Goal: Use online tool/utility: Utilize a website feature to perform a specific function

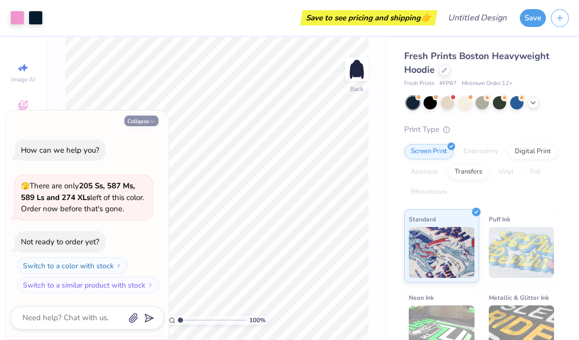
click at [145, 121] on button "Collapse" at bounding box center [141, 121] width 34 height 11
type textarea "x"
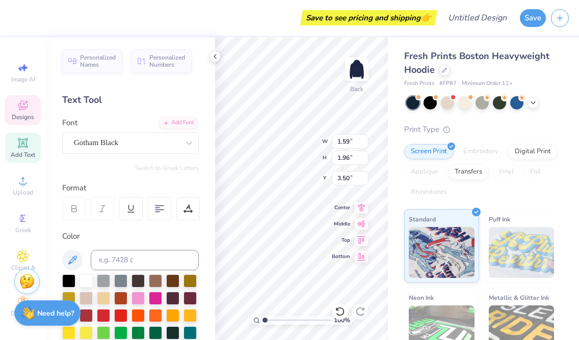
click at [28, 143] on icon at bounding box center [23, 143] width 12 height 12
type input "7.05"
type input "2.04"
type input "5.73"
click at [18, 223] on icon at bounding box center [23, 218] width 12 height 12
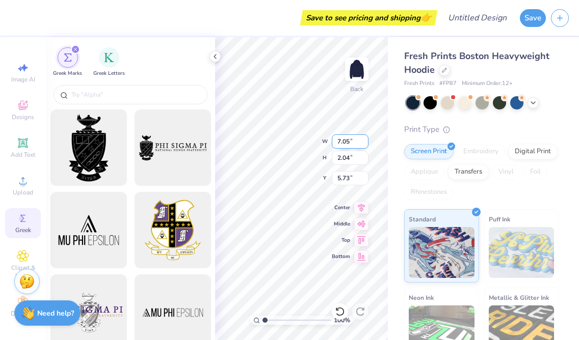
click at [277, 135] on div "100 % Back W 7.05 7.05 " H 2.04 2.04 " Y 5.73 5.73 " Center Middle Top Bottom" at bounding box center [301, 188] width 173 height 303
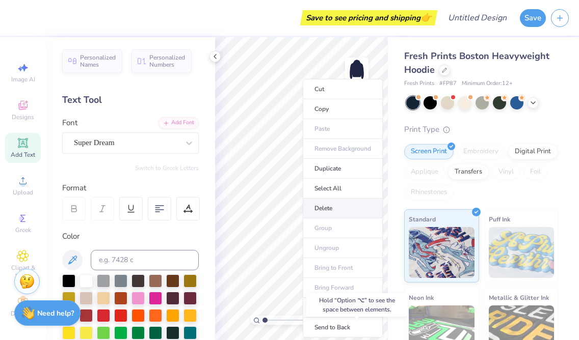
click at [333, 210] on li "Delete" at bounding box center [343, 209] width 80 height 20
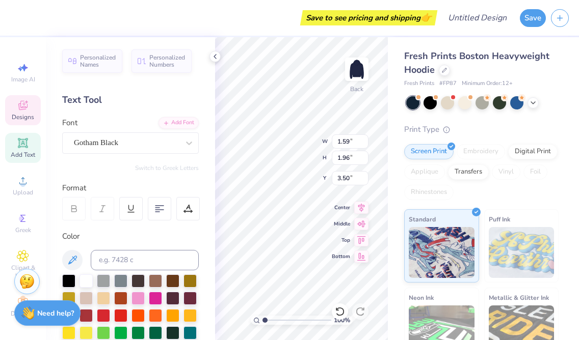
type input "1.65"
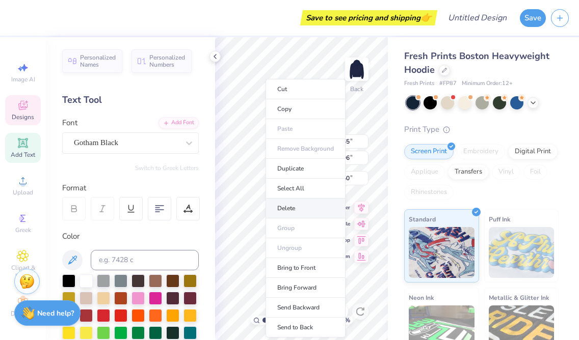
click at [307, 205] on li "Delete" at bounding box center [305, 209] width 80 height 20
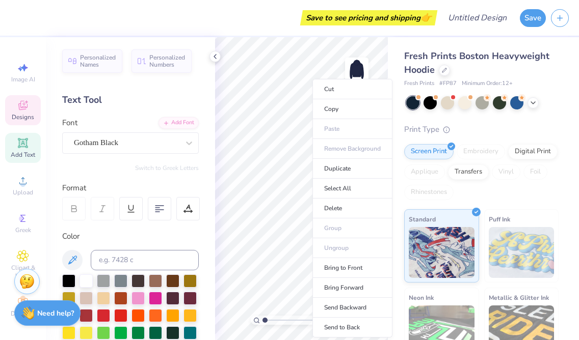
type input "1.75"
type input "3.60"
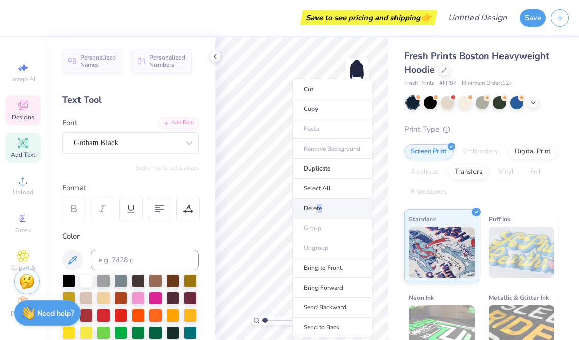
click at [315, 212] on li "Delete" at bounding box center [332, 209] width 80 height 20
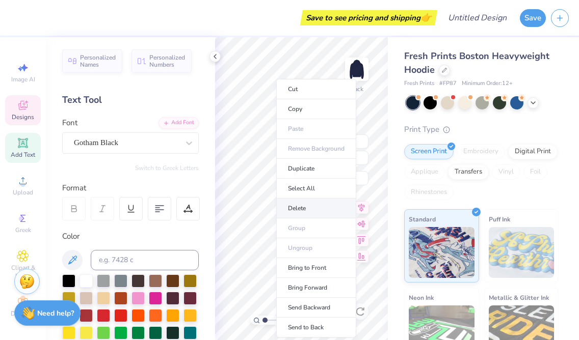
click at [303, 203] on li "Delete" at bounding box center [316, 209] width 80 height 20
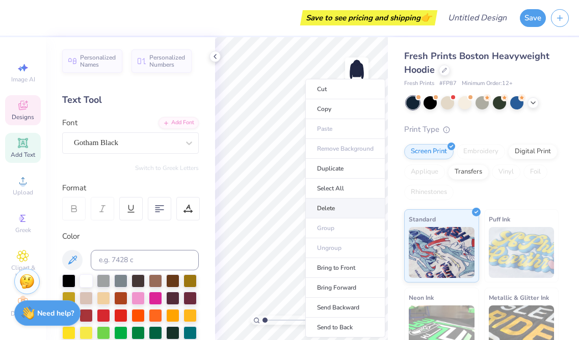
click at [342, 206] on li "Delete" at bounding box center [345, 209] width 80 height 20
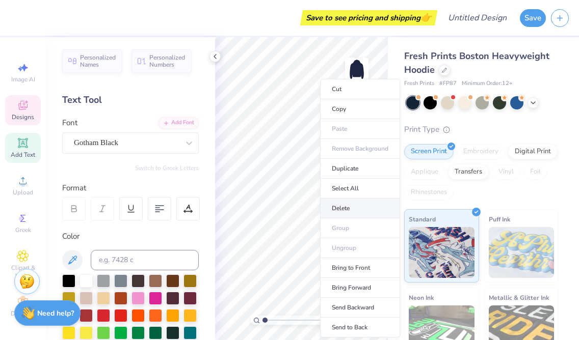
click at [348, 203] on li "Delete" at bounding box center [360, 209] width 80 height 20
click at [342, 198] on li "Select All" at bounding box center [355, 189] width 80 height 20
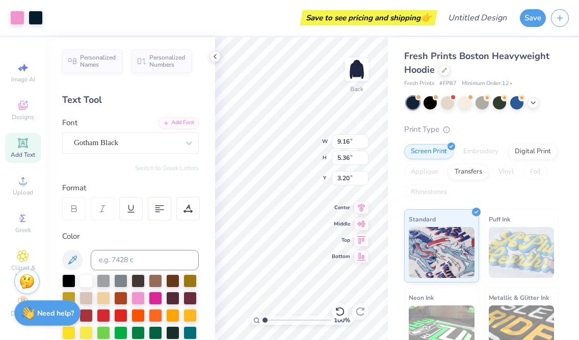
type input "9.16"
type input "5.36"
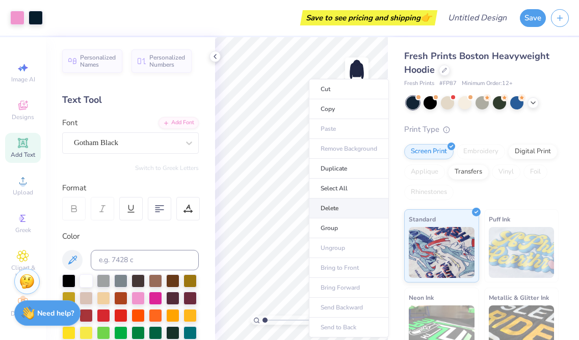
click at [335, 210] on li "Delete" at bounding box center [349, 209] width 80 height 20
